Goal: Information Seeking & Learning: Find specific fact

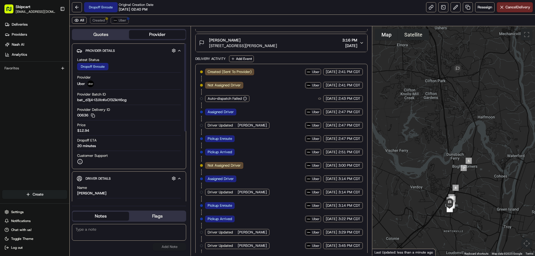
scroll to position [109, 0]
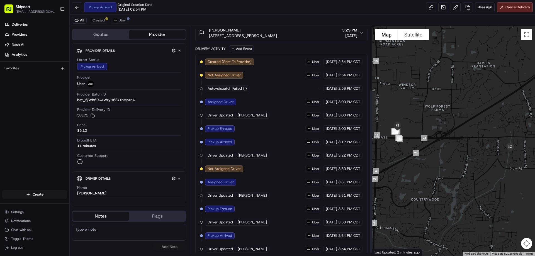
scroll to position [93, 0]
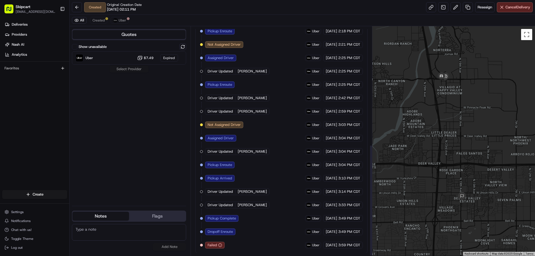
scroll to position [243, 0]
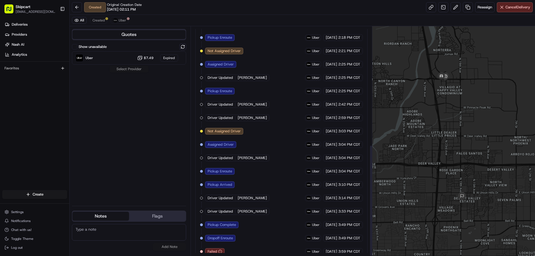
scroll to position [243, 0]
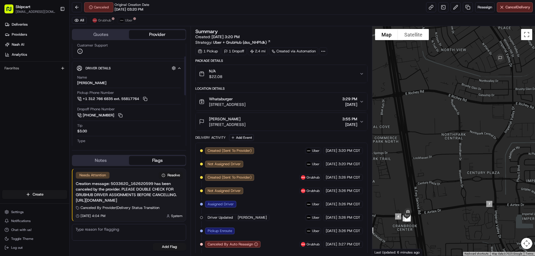
scroll to position [165, 0]
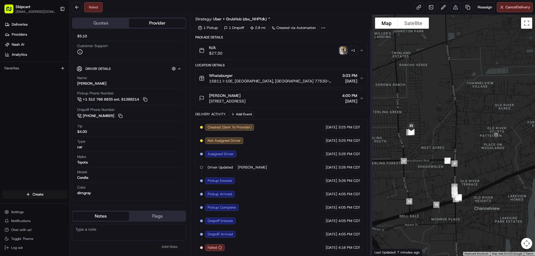
scroll to position [15, 0]
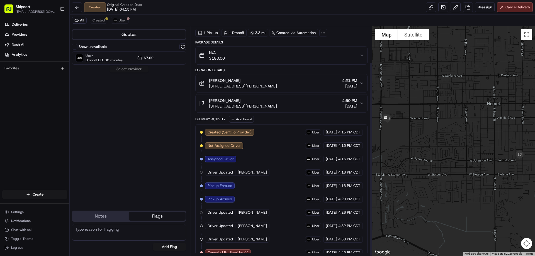
scroll to position [42, 0]
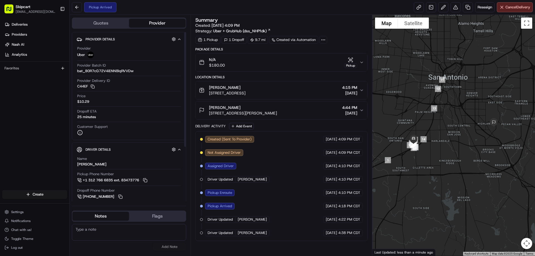
click at [250, 235] on span "Kristiano K." at bounding box center [252, 232] width 29 height 5
click at [250, 231] on span "Kristiano K." at bounding box center [252, 232] width 29 height 5
copy div "Kristiano K. Uber"
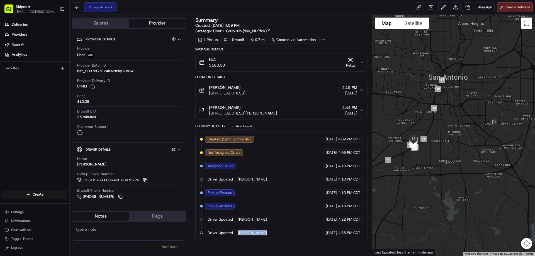
click at [247, 234] on span "Kristiano K." at bounding box center [252, 232] width 29 height 5
